Goal: Navigation & Orientation: Find specific page/section

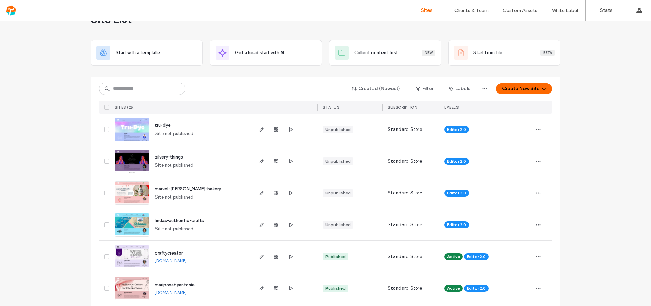
scroll to position [27, 0]
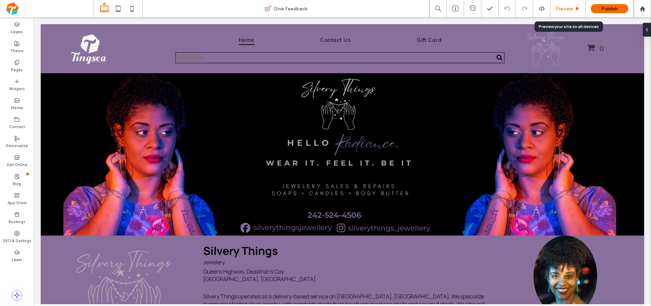
click at [564, 14] on div "Preview" at bounding box center [568, 8] width 35 height 17
click at [561, 8] on span "Preview" at bounding box center [564, 9] width 17 height 6
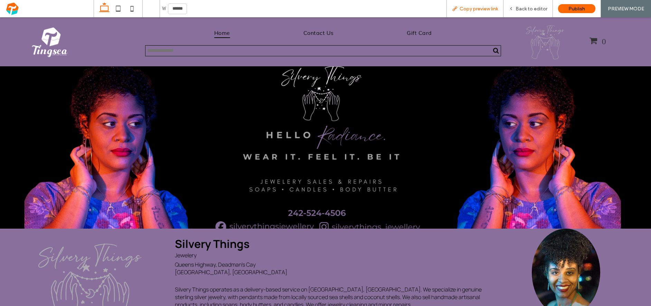
click at [482, 9] on span "Copy preview link" at bounding box center [479, 9] width 38 height 6
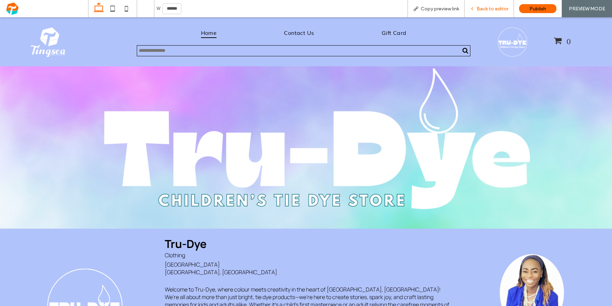
click at [492, 9] on span "Back to editor" at bounding box center [493, 9] width 32 height 6
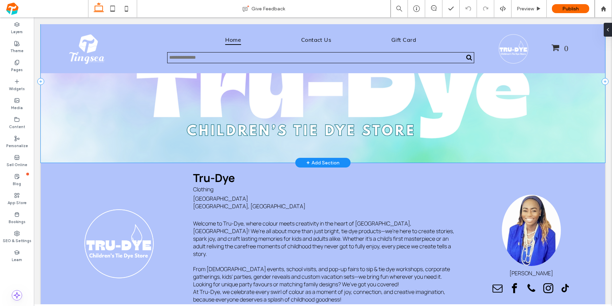
scroll to position [69, 0]
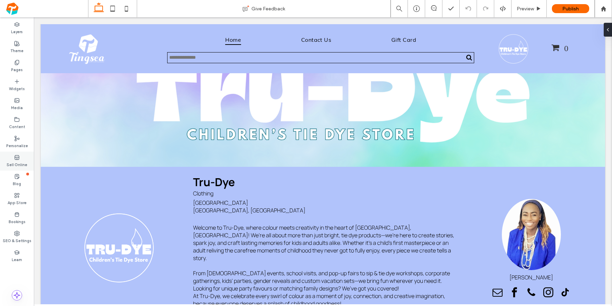
click at [20, 163] on label "Sell Online" at bounding box center [17, 164] width 21 height 8
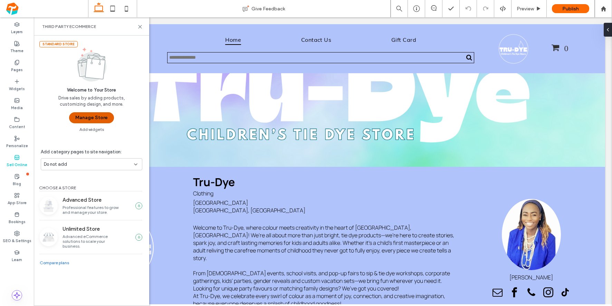
click at [96, 120] on button "Manage Store" at bounding box center [91, 117] width 45 height 11
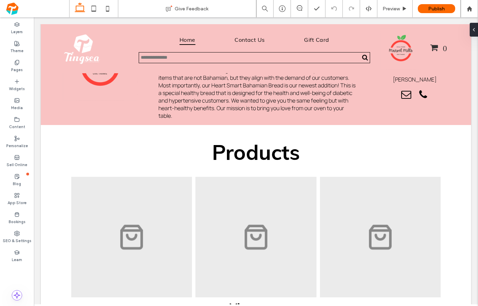
scroll to position [185, 0]
